Goal: Information Seeking & Learning: Learn about a topic

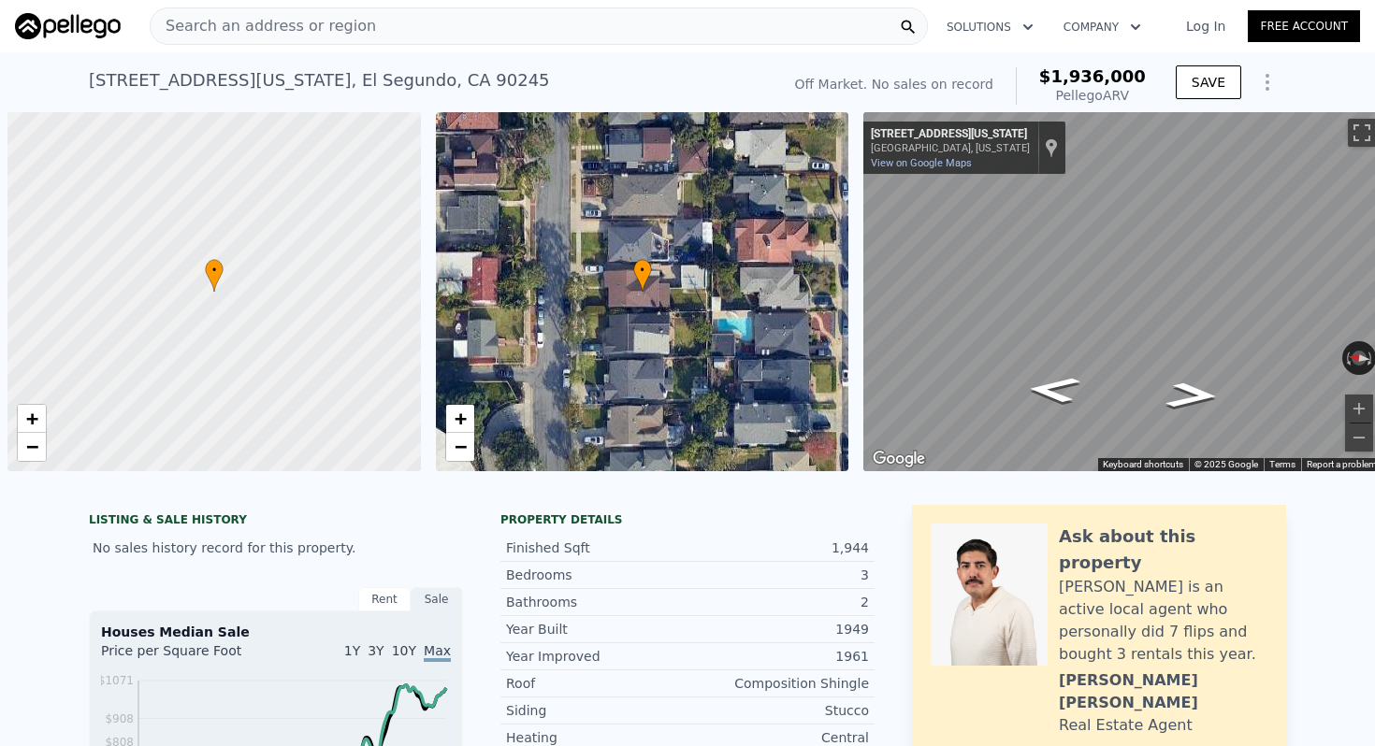
scroll to position [0, 7]
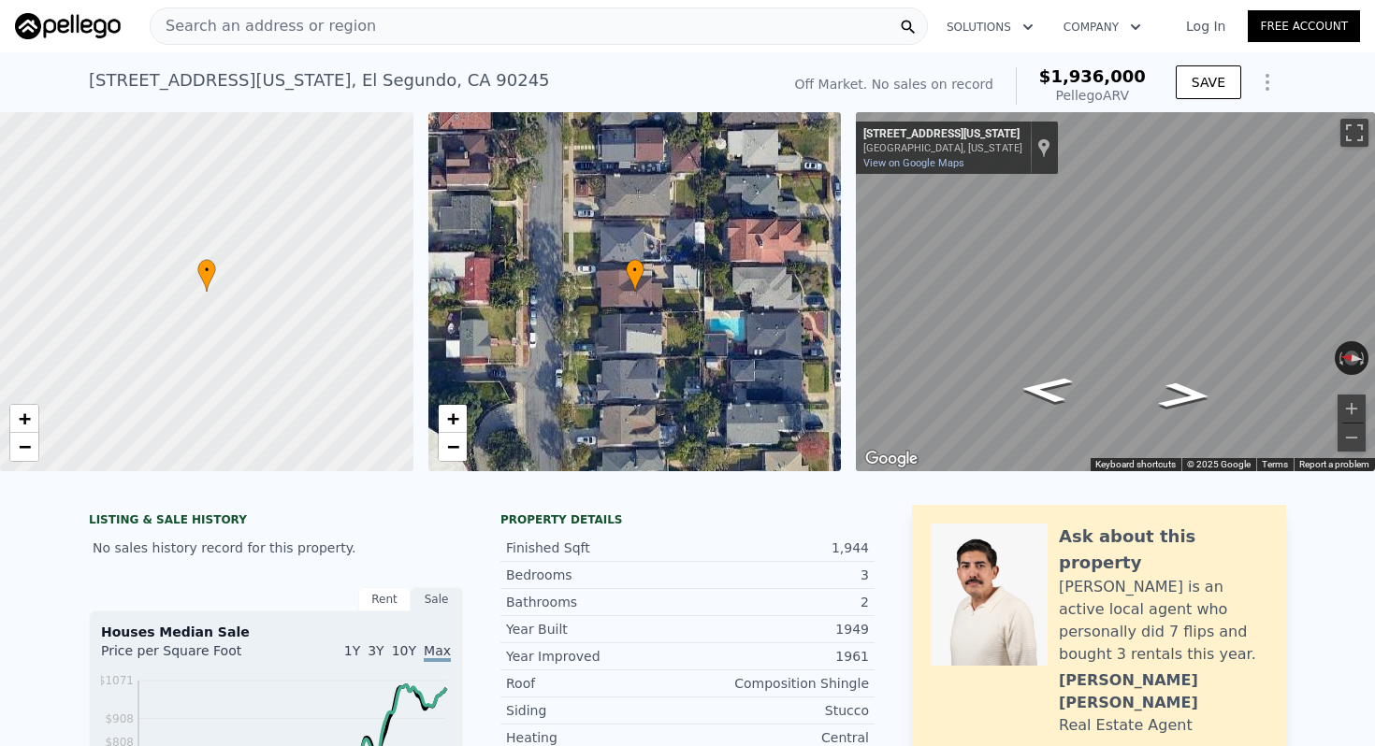
click at [672, 21] on div "Search an address or region" at bounding box center [539, 25] width 778 height 37
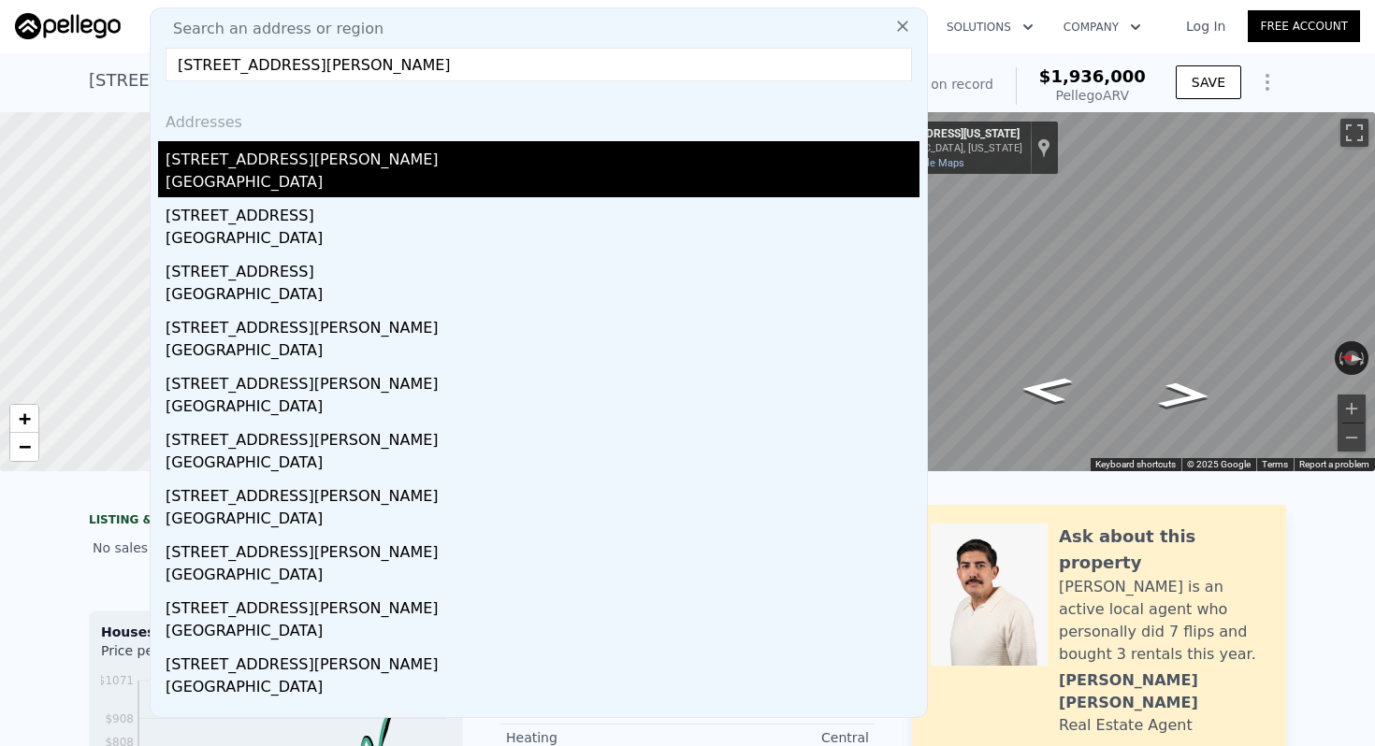
type input "[STREET_ADDRESS][PERSON_NAME]"
click at [314, 160] on div "[STREET_ADDRESS][PERSON_NAME]" at bounding box center [543, 156] width 754 height 30
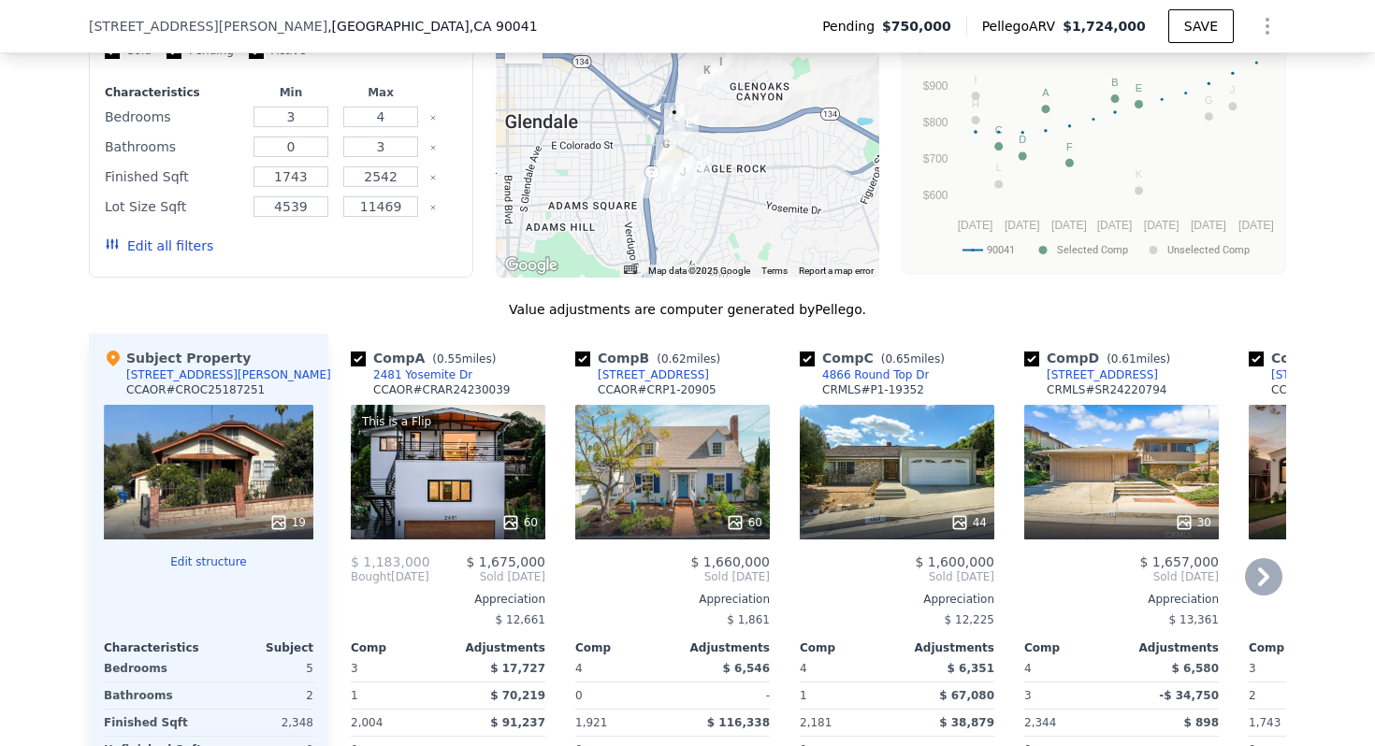
scroll to position [1948, 0]
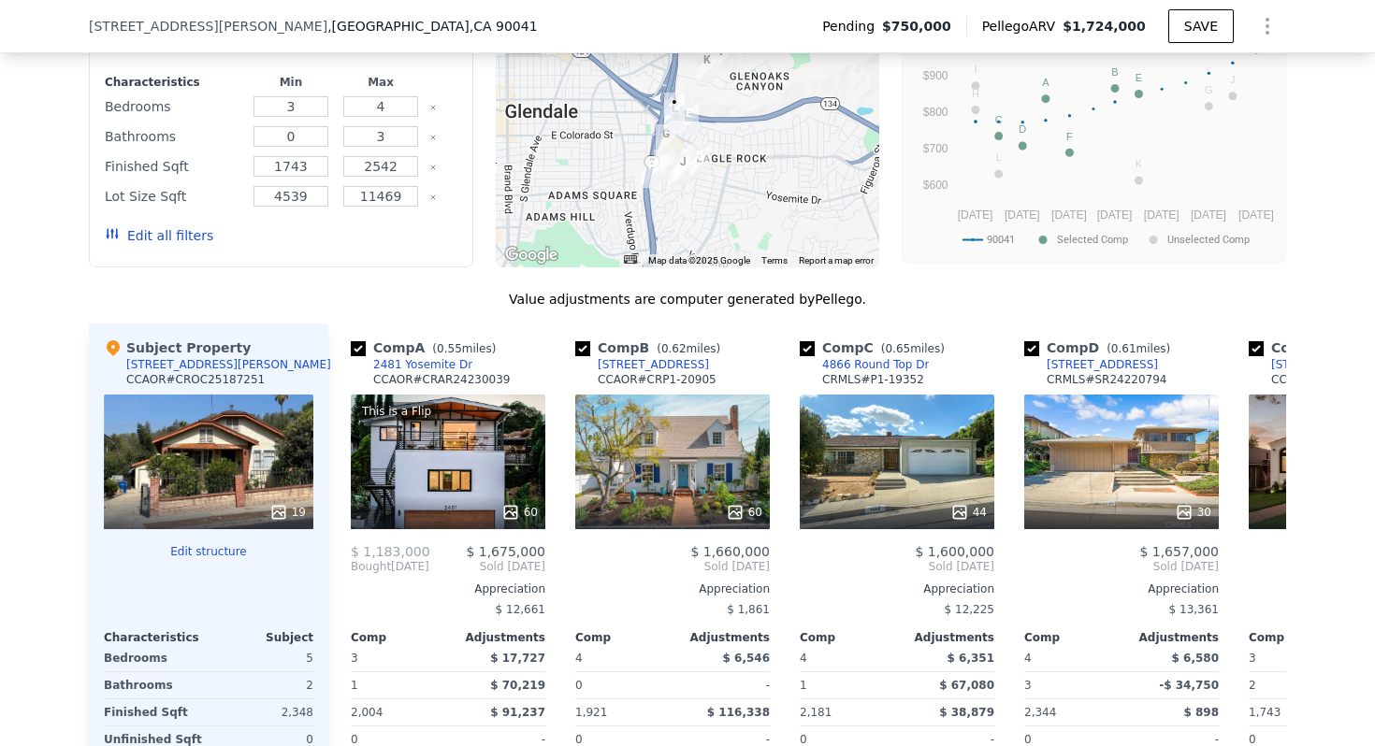
click at [702, 137] on div at bounding box center [688, 117] width 384 height 299
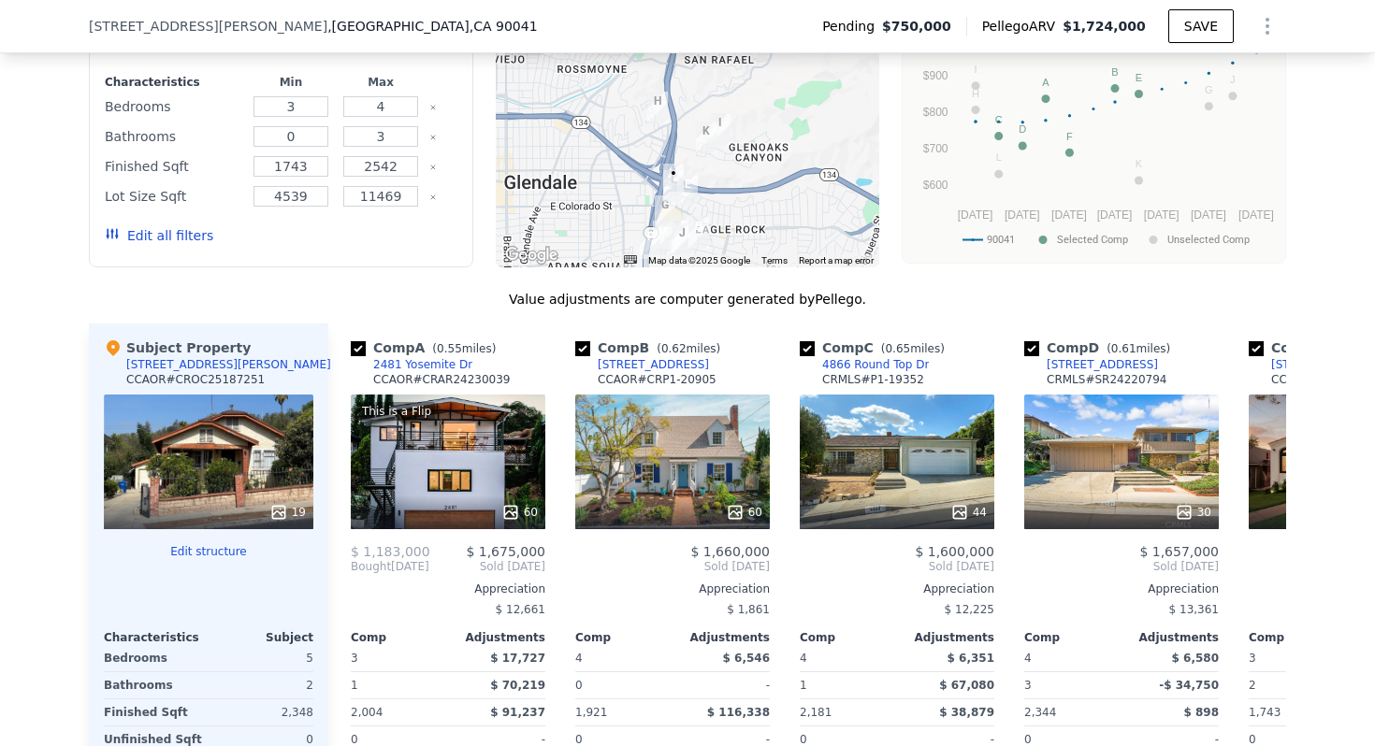
drag, startPoint x: 677, startPoint y: 128, endPoint x: 675, endPoint y: 200, distance: 72.0
click at [675, 200] on div at bounding box center [688, 117] width 384 height 299
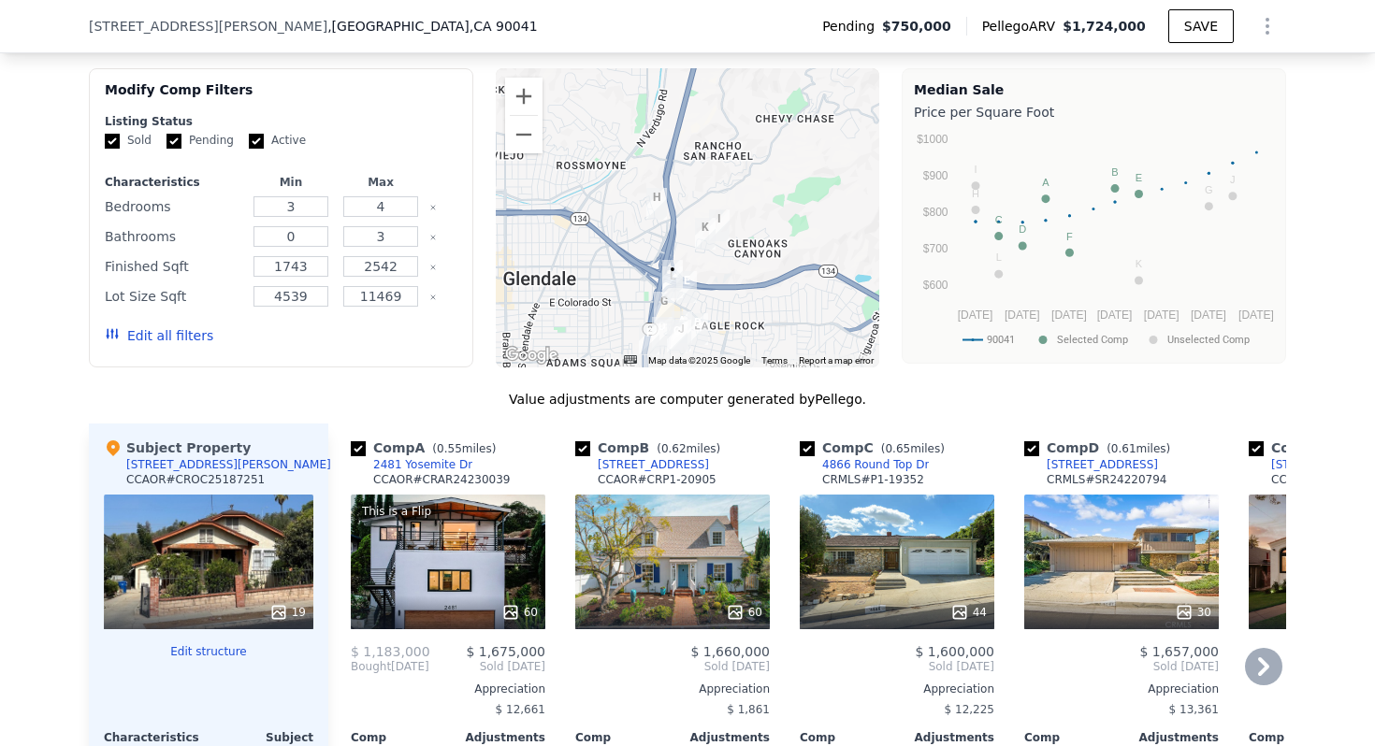
scroll to position [1752, 0]
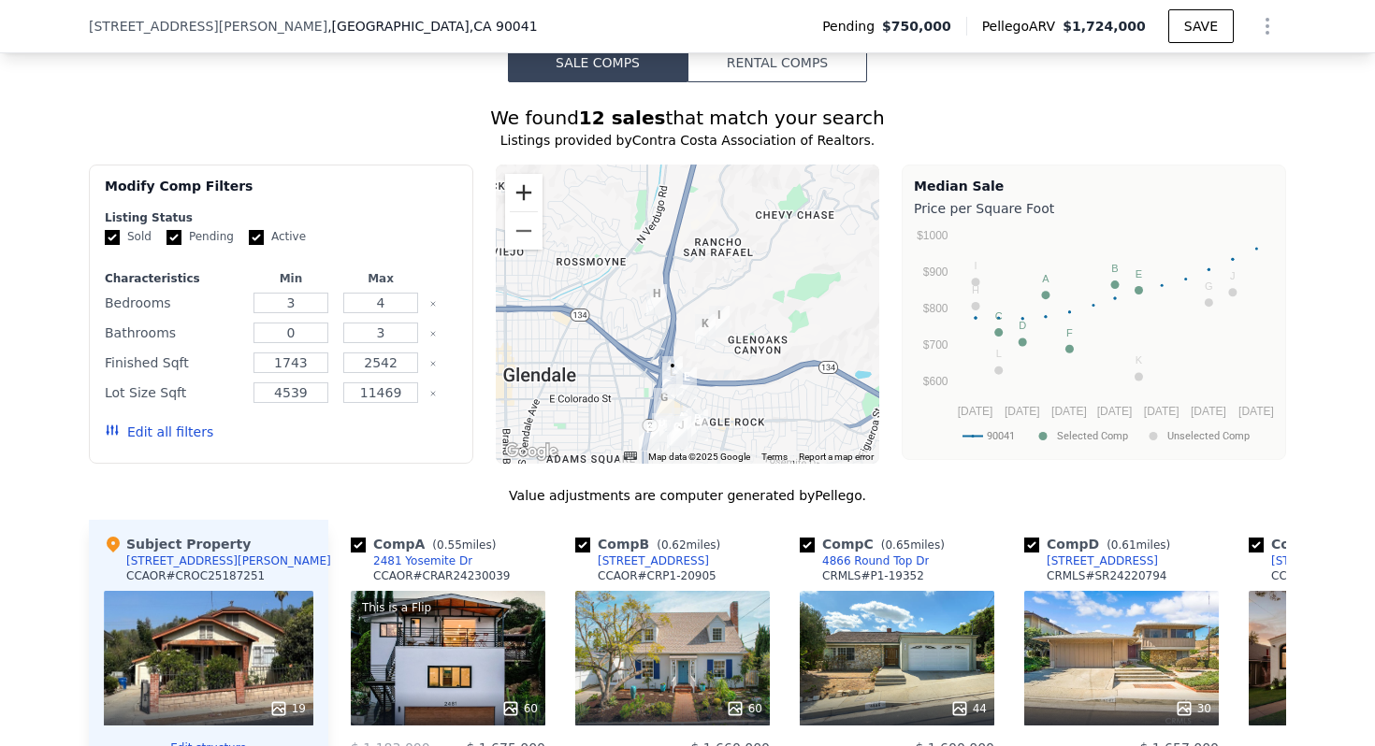
click at [534, 186] on button "Zoom in" at bounding box center [523, 192] width 37 height 37
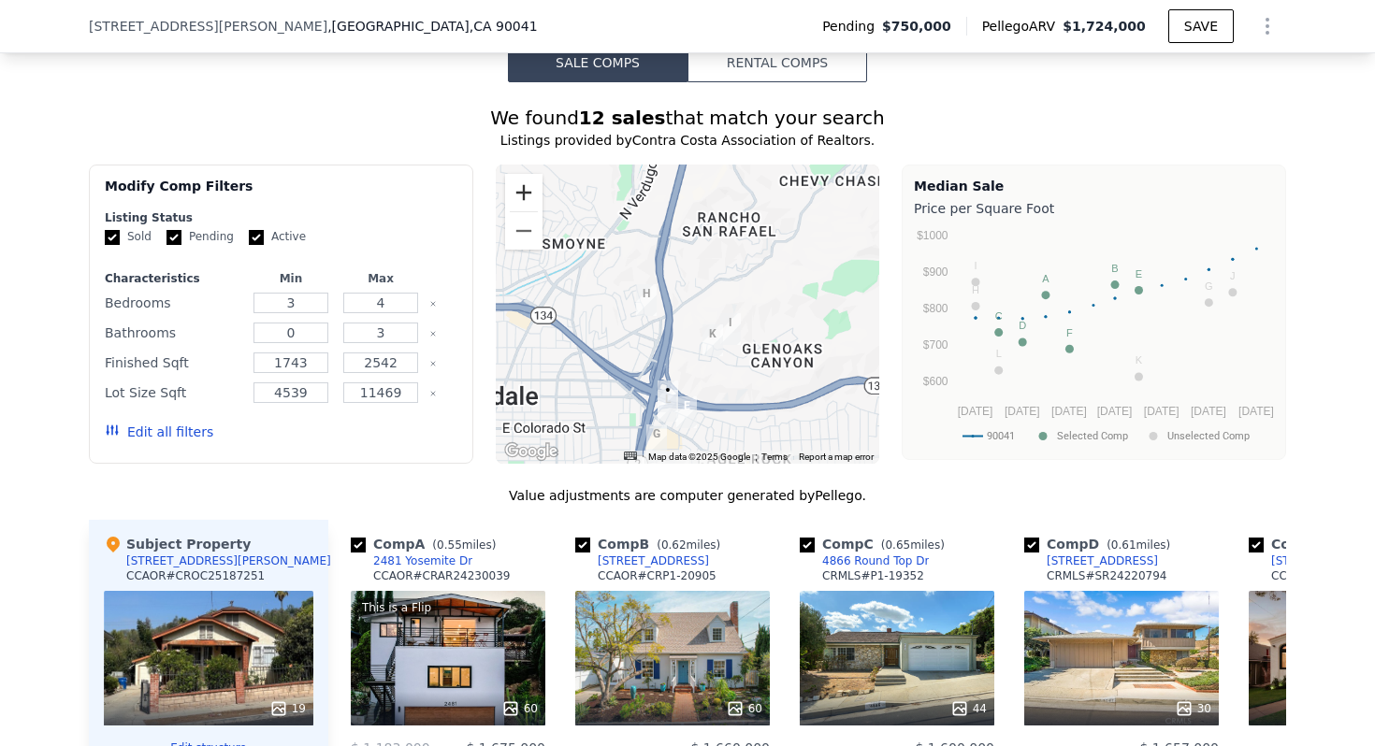
click at [534, 186] on button "Zoom in" at bounding box center [523, 192] width 37 height 37
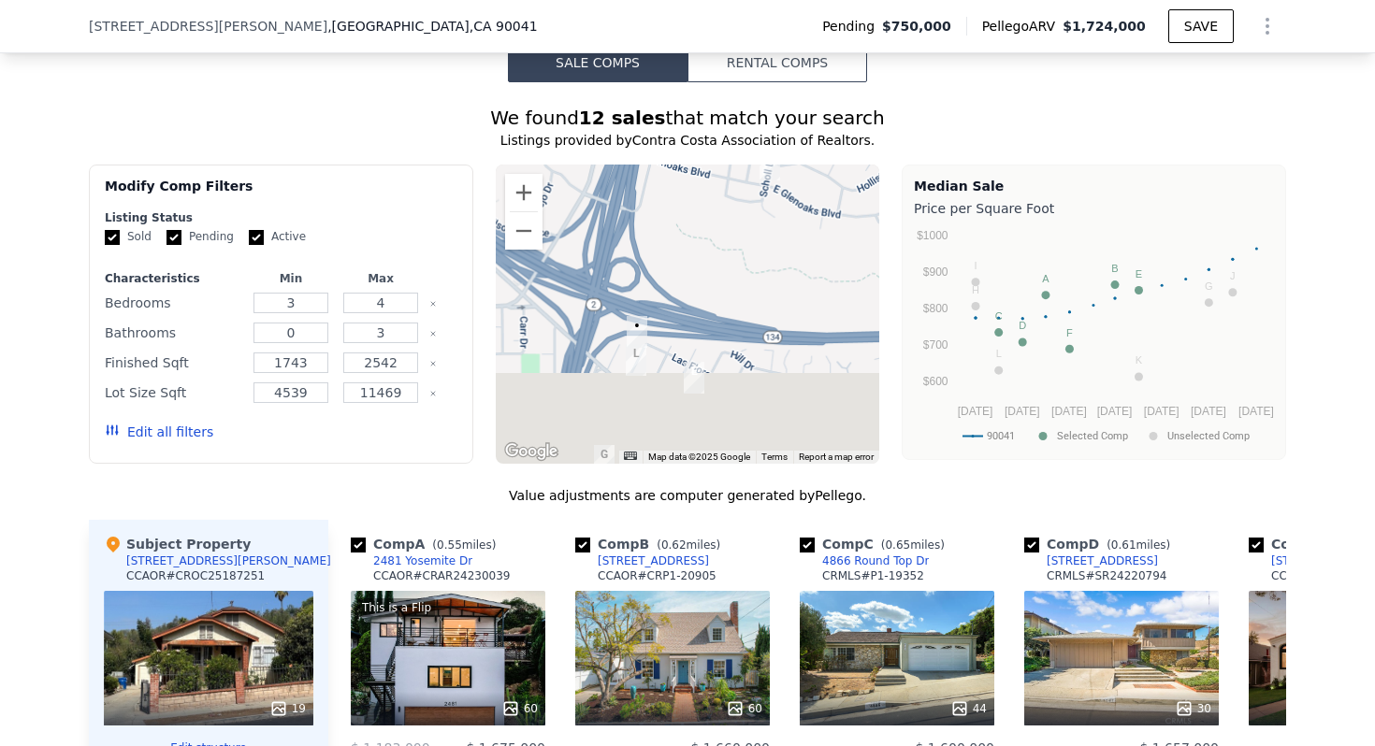
drag, startPoint x: 669, startPoint y: 351, endPoint x: 683, endPoint y: 53, distance: 297.7
click at [683, 54] on div "Sale Comps Rental Comps We found 12 sales that match your search Listings provi…" at bounding box center [687, 599] width 1375 height 1277
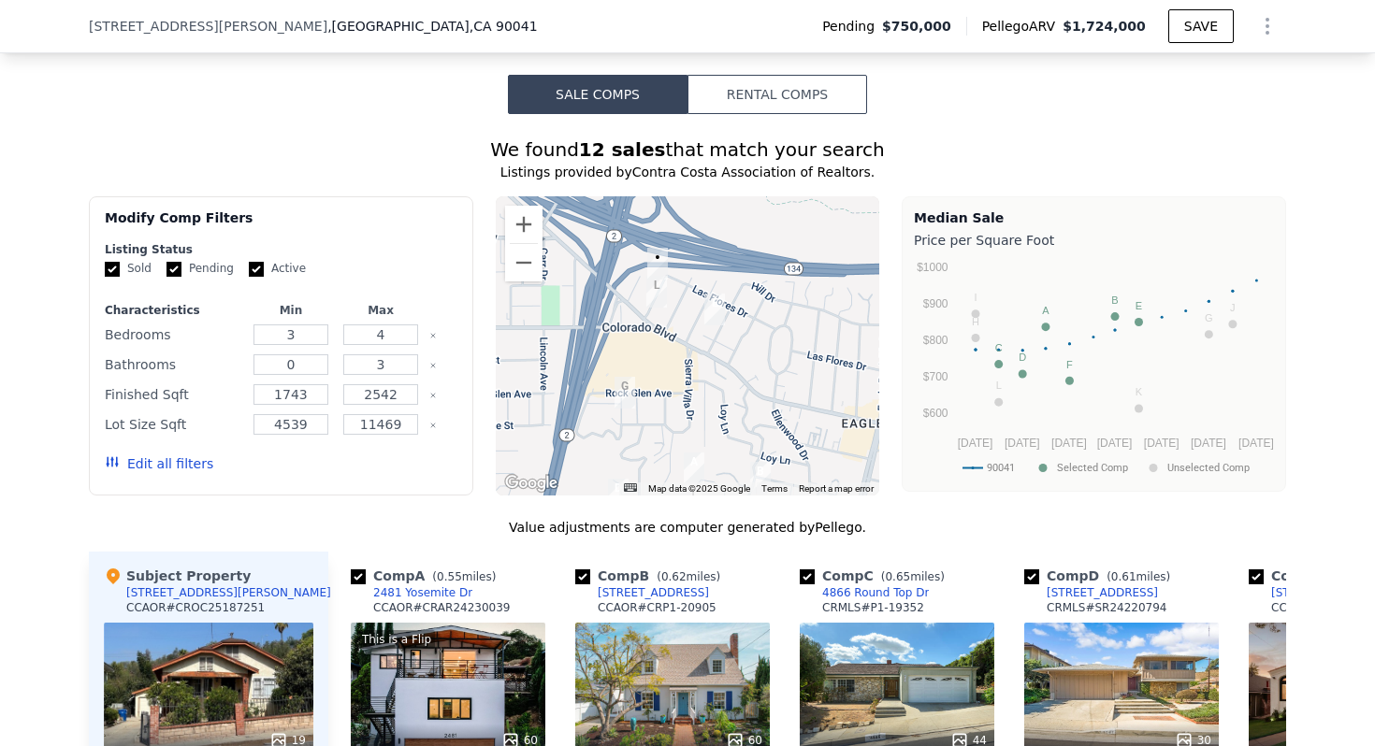
scroll to position [1704, 0]
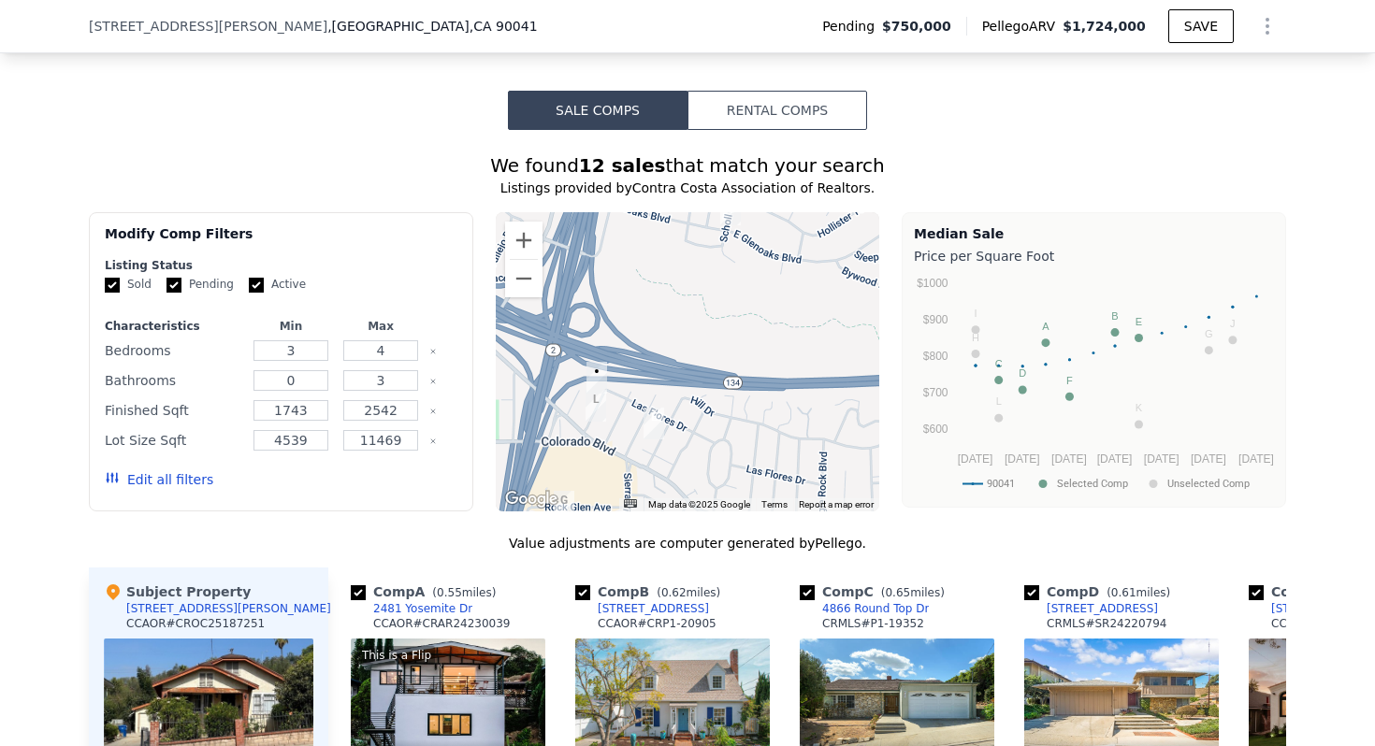
drag, startPoint x: 792, startPoint y: 355, endPoint x: 729, endPoint y: 458, distance: 120.5
click at [729, 458] on div at bounding box center [688, 361] width 384 height 299
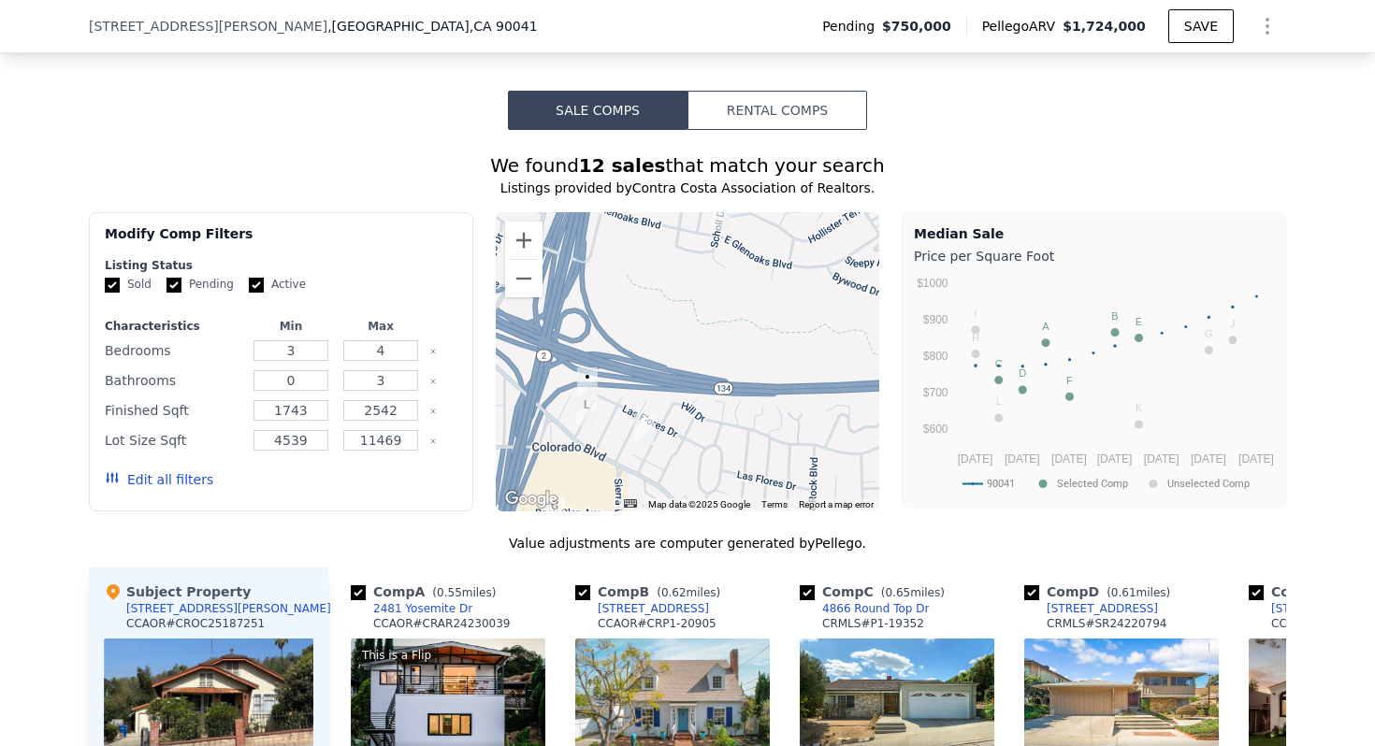
drag, startPoint x: 729, startPoint y: 458, endPoint x: 674, endPoint y: 573, distance: 127.6
click at [674, 573] on div "We found 12 sales that match your search Listings provided by Contra Costa Asso…" at bounding box center [687, 677] width 1197 height 1050
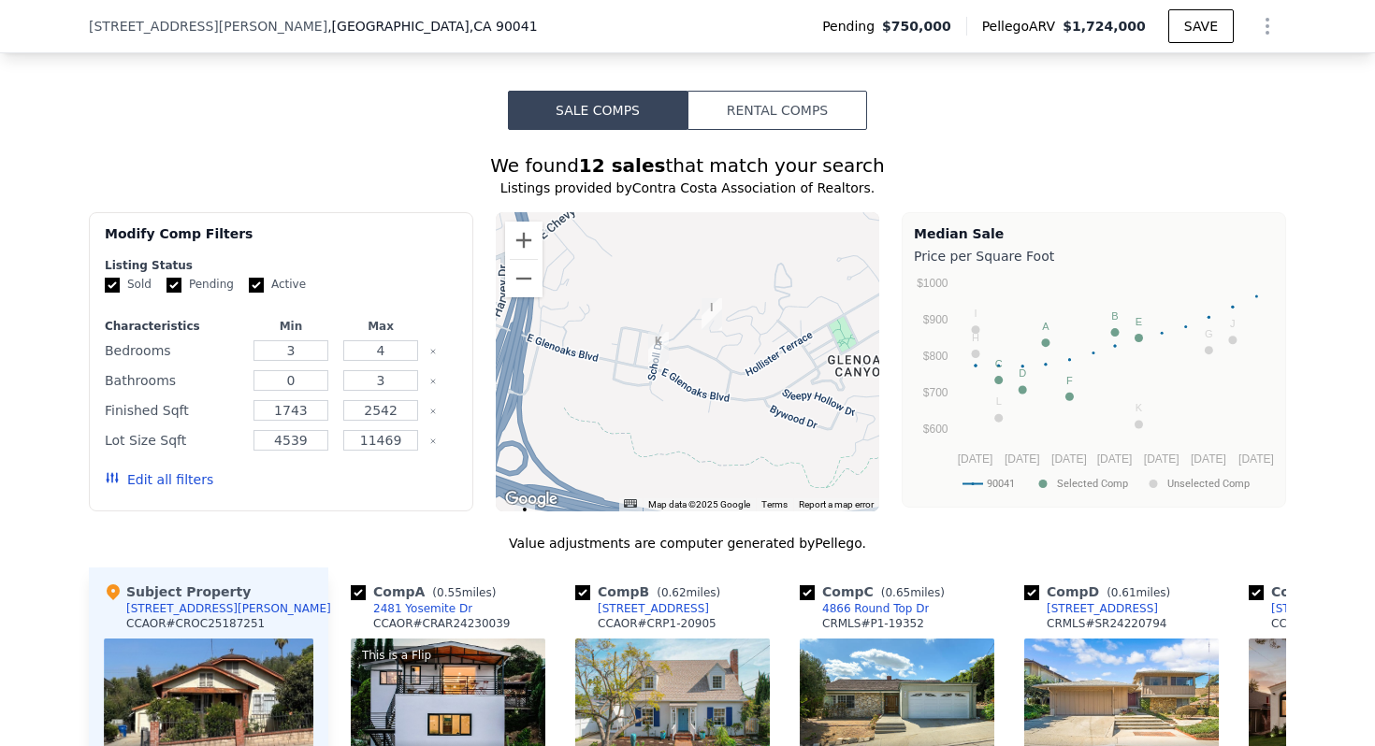
drag, startPoint x: 780, startPoint y: 323, endPoint x: 861, endPoint y: 139, distance: 200.6
click at [854, 161] on div "We found 12 sales that match your search Listings provided by Contra Costa Asso…" at bounding box center [687, 677] width 1197 height 1050
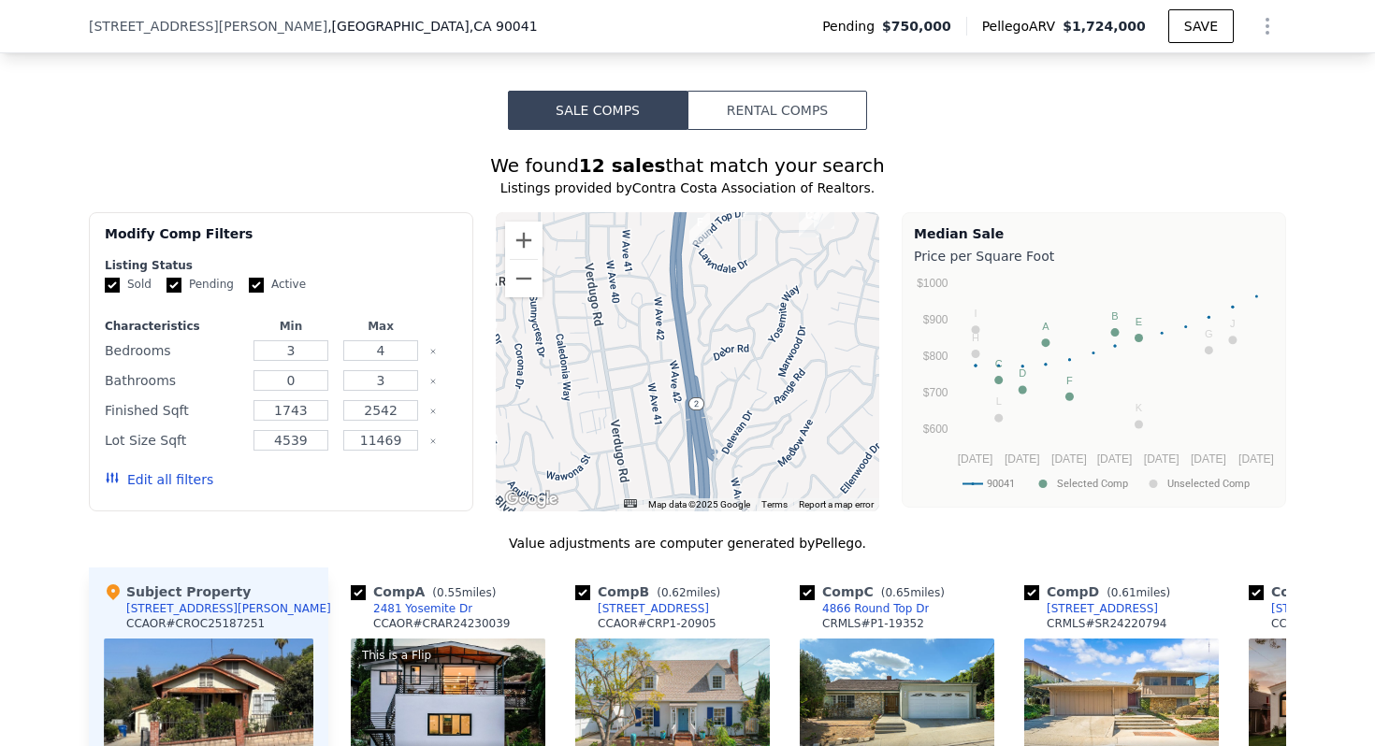
drag, startPoint x: 749, startPoint y: 320, endPoint x: 710, endPoint y: 418, distance: 105.8
click at [712, 416] on div at bounding box center [688, 361] width 384 height 299
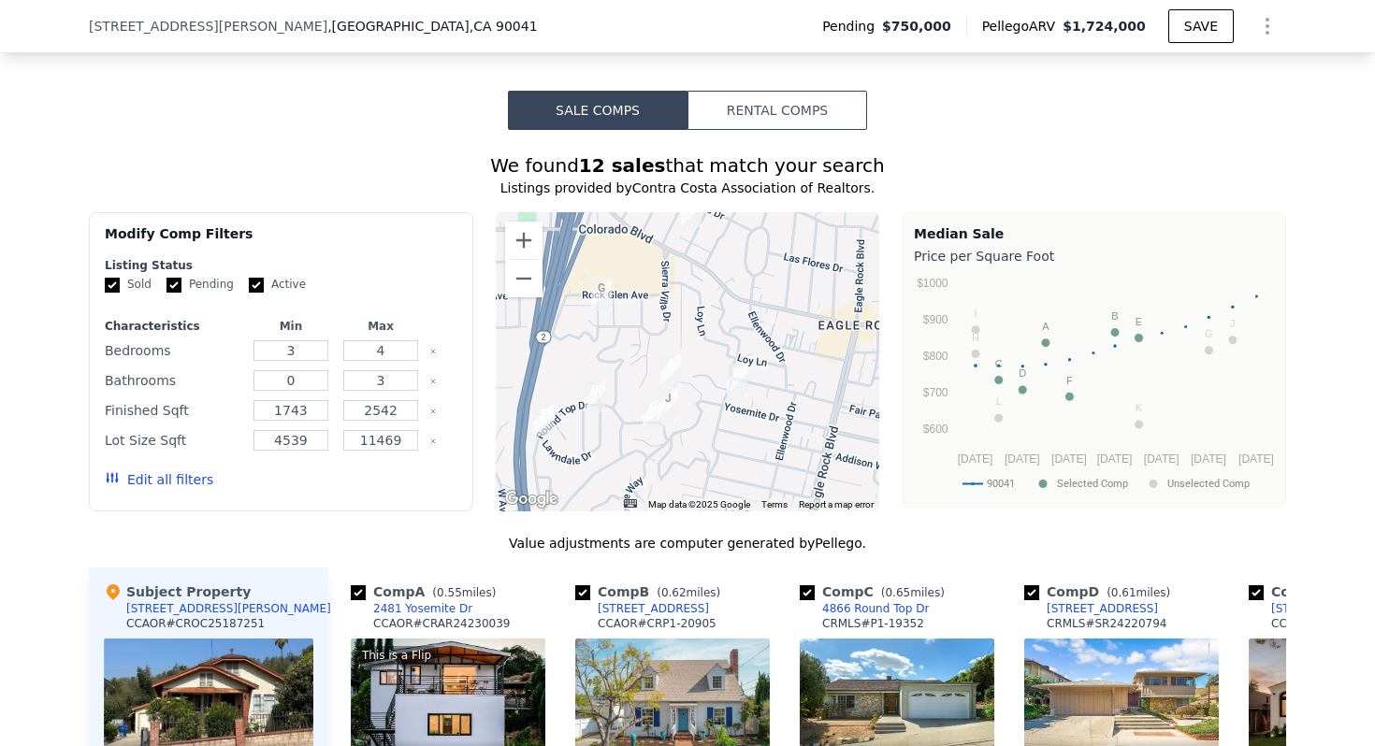
drag, startPoint x: 755, startPoint y: 422, endPoint x: 700, endPoint y: 347, distance: 93.0
click at [700, 346] on div at bounding box center [688, 361] width 384 height 299
click at [455, 664] on div "This is a Flip" at bounding box center [447, 655] width 179 height 19
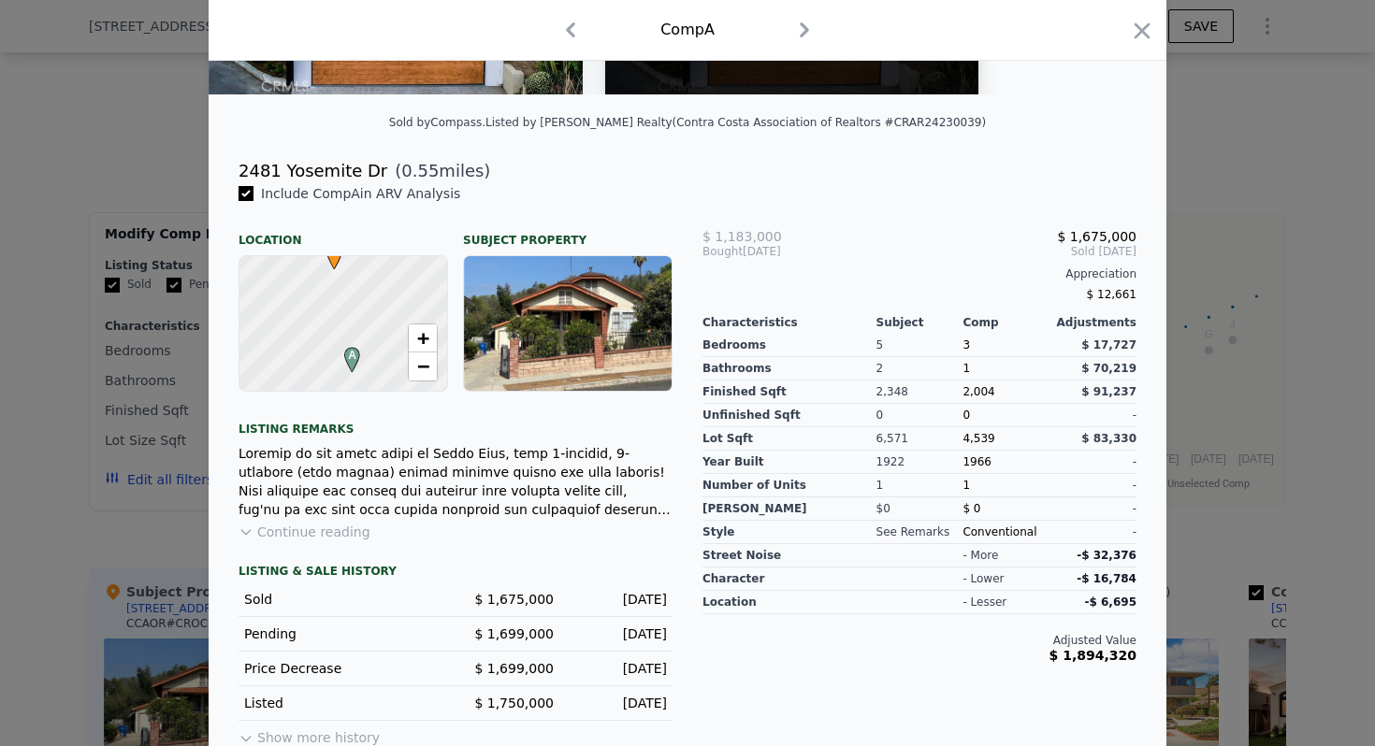
scroll to position [403, 0]
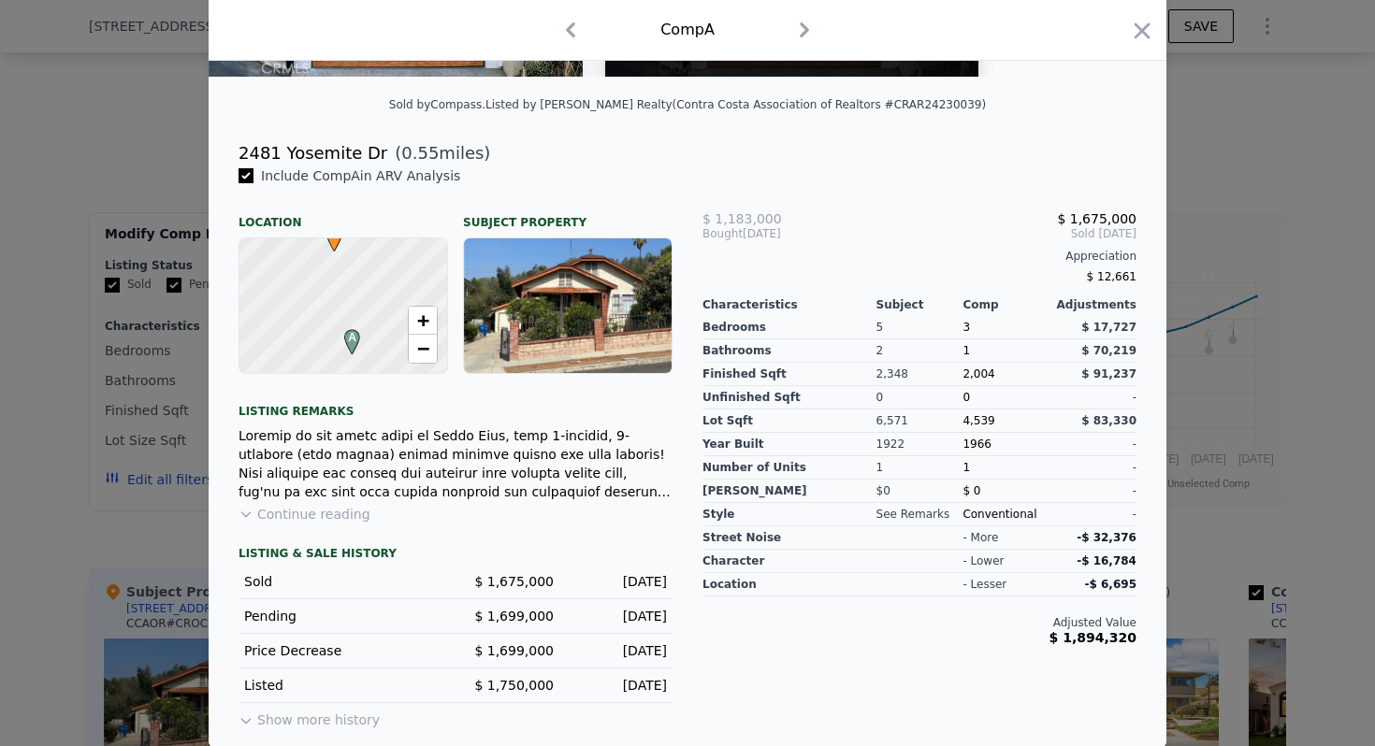
click at [340, 514] on button "Continue reading" at bounding box center [304, 514] width 132 height 19
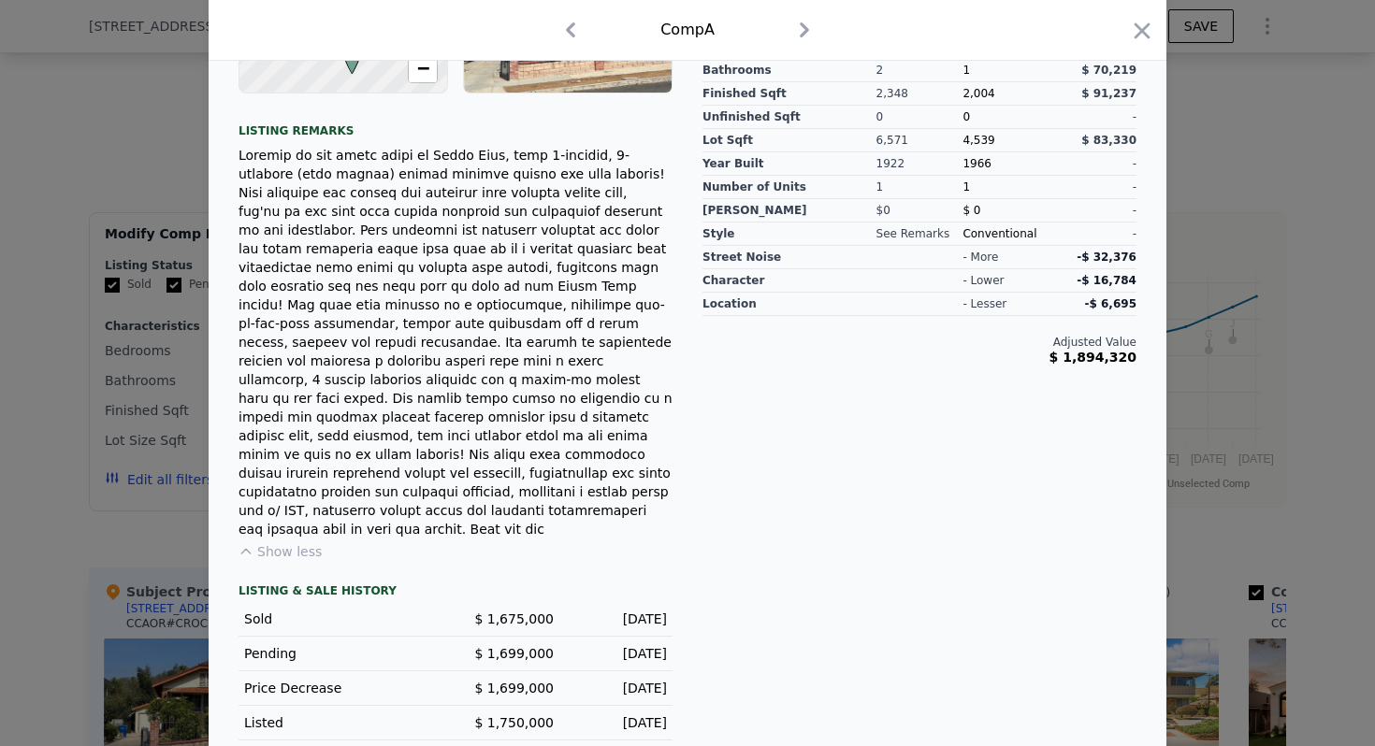
click at [311, 542] on button "Show less" at bounding box center [279, 551] width 83 height 19
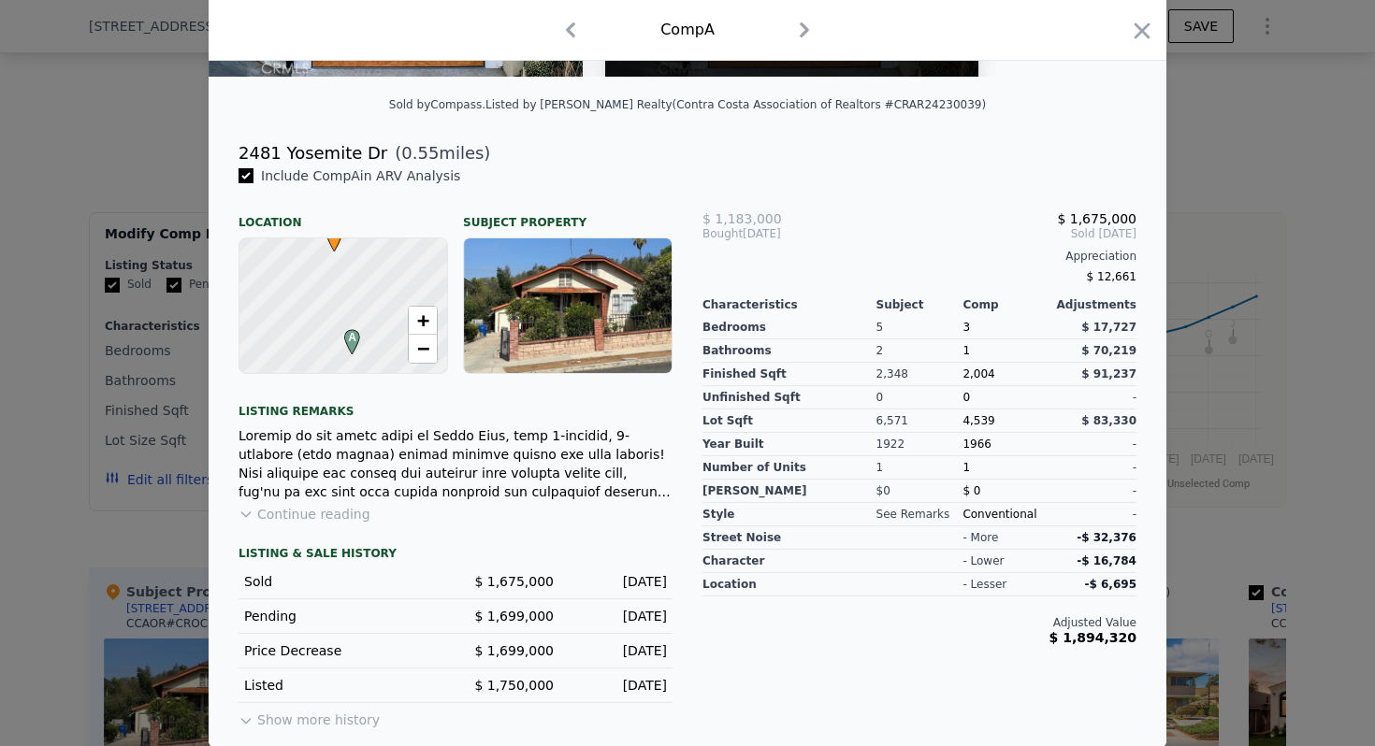
click at [322, 729] on button "Show more history" at bounding box center [308, 716] width 141 height 26
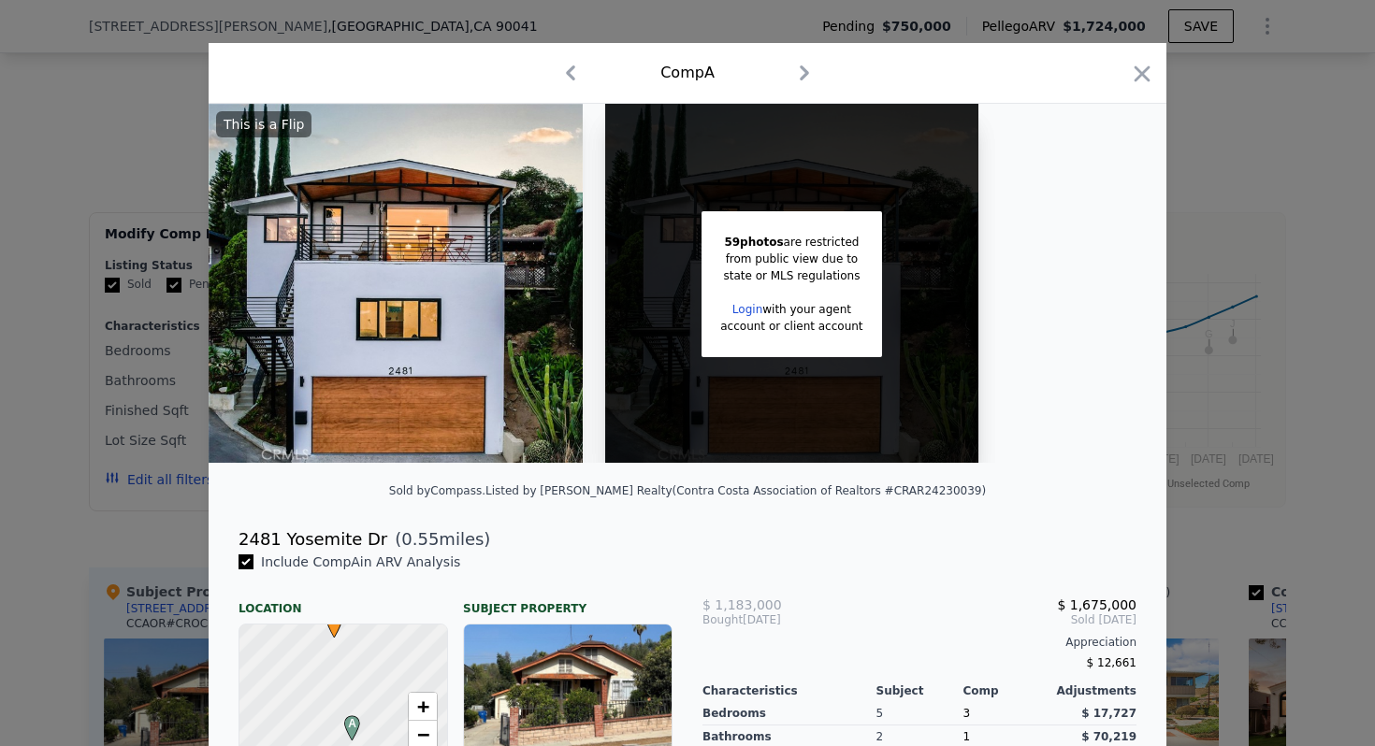
scroll to position [23, 0]
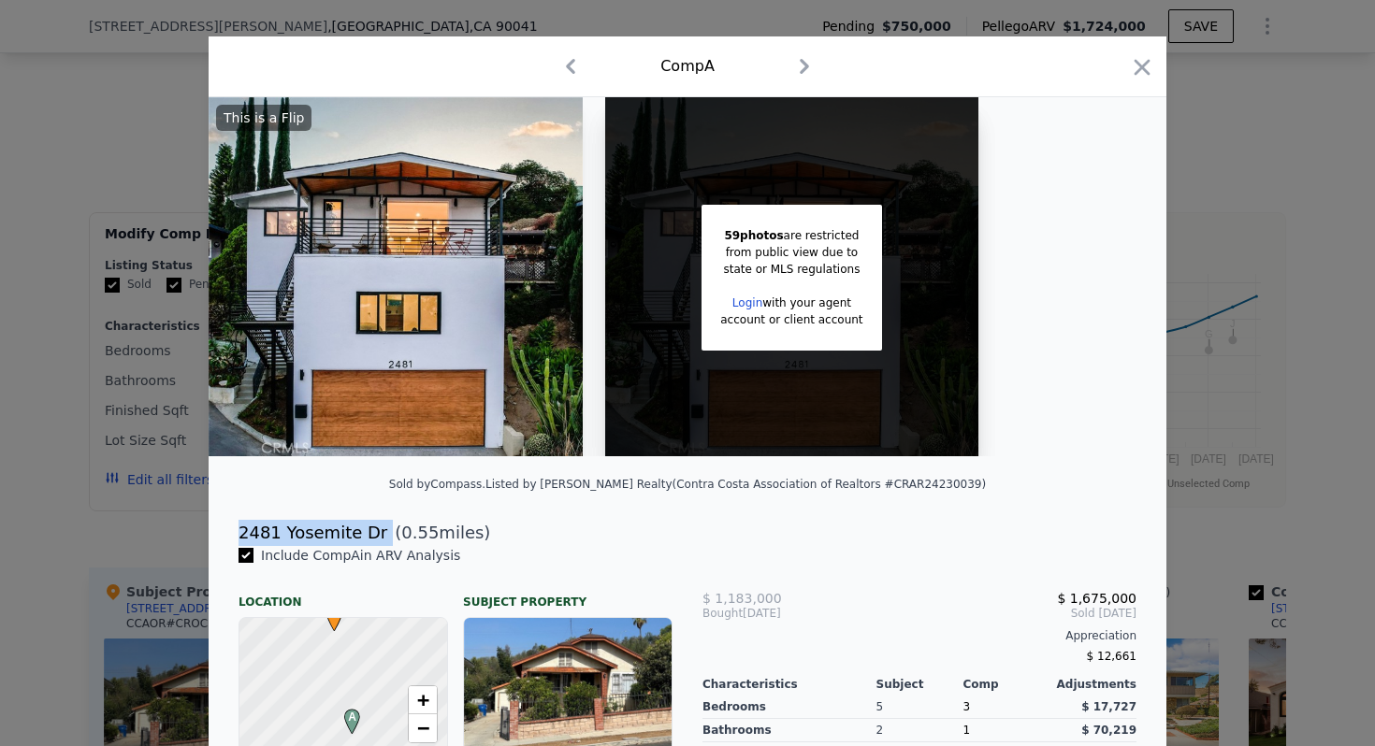
drag, startPoint x: 378, startPoint y: 533, endPoint x: 238, endPoint y: 532, distance: 139.4
click at [238, 531] on div "[STREET_ADDRESS] ( 0.55 miles)" at bounding box center [688, 533] width 928 height 26
copy div "2481 Yosemite Dr"
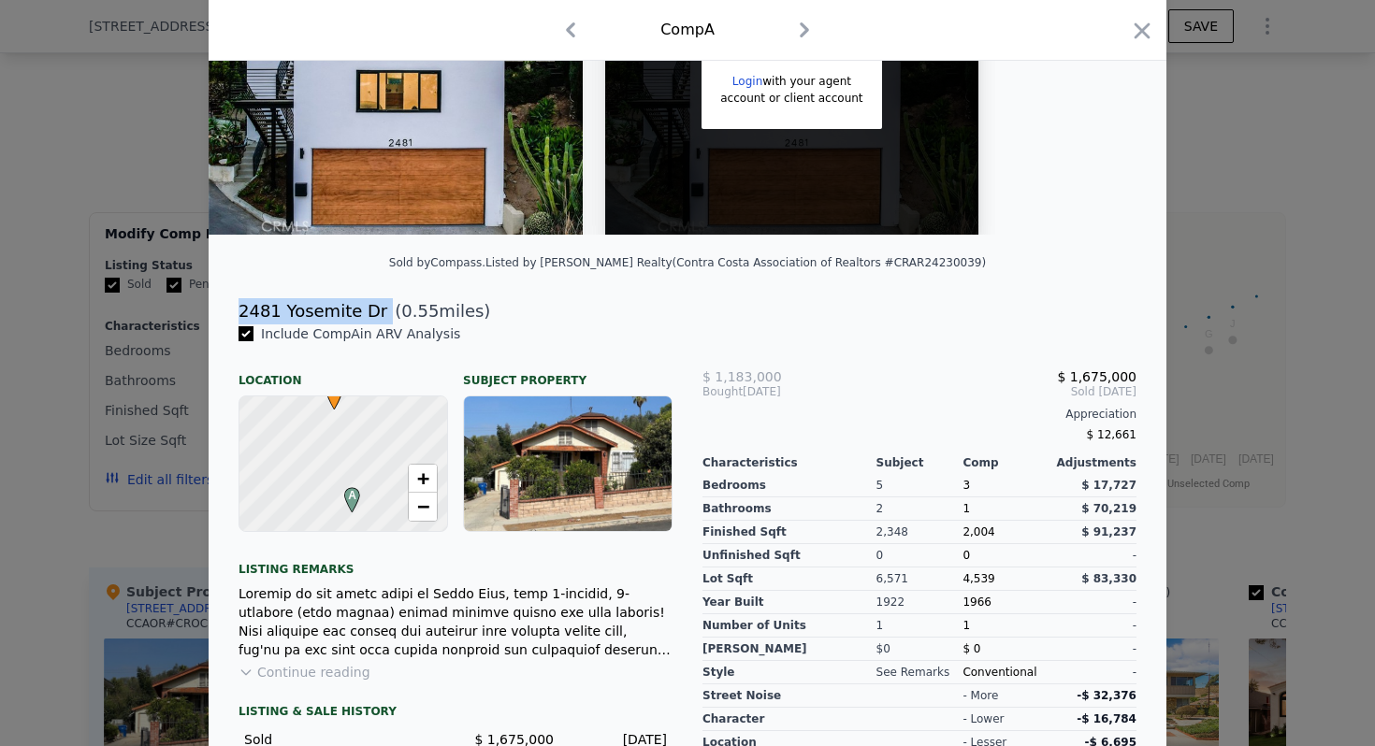
scroll to position [401, 0]
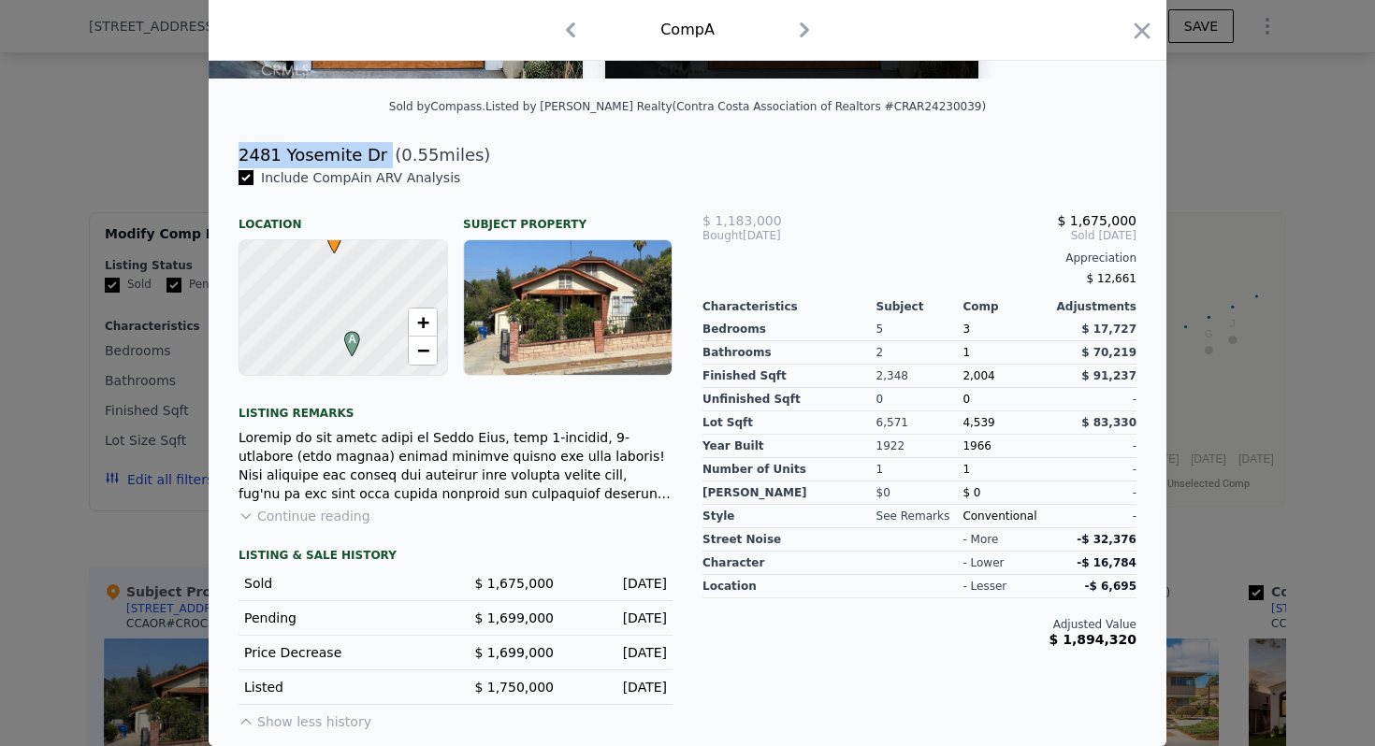
click at [314, 723] on button "Show less history" at bounding box center [304, 718] width 133 height 26
click at [314, 723] on button "Show more history" at bounding box center [308, 718] width 141 height 26
click at [136, 103] on div at bounding box center [687, 373] width 1375 height 746
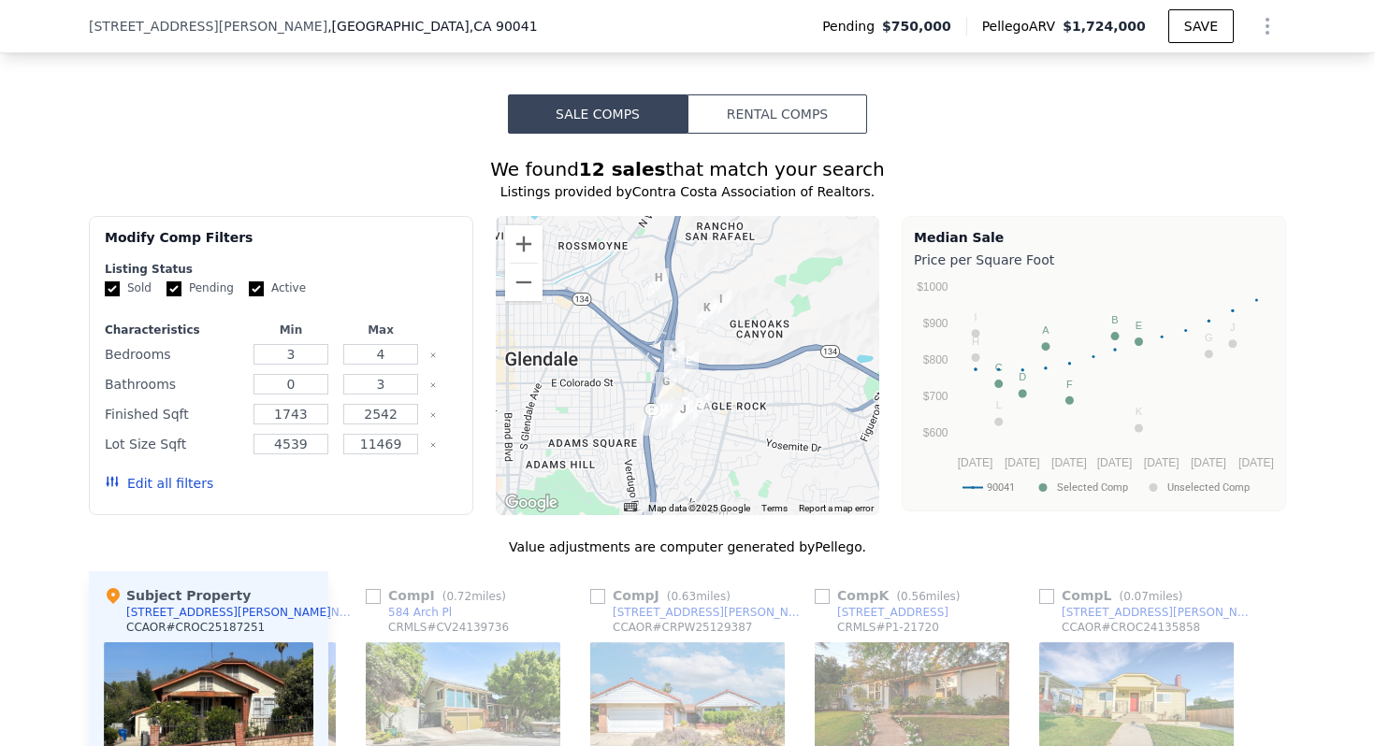
scroll to position [1576, 0]
